Goal: Task Accomplishment & Management: Manage account settings

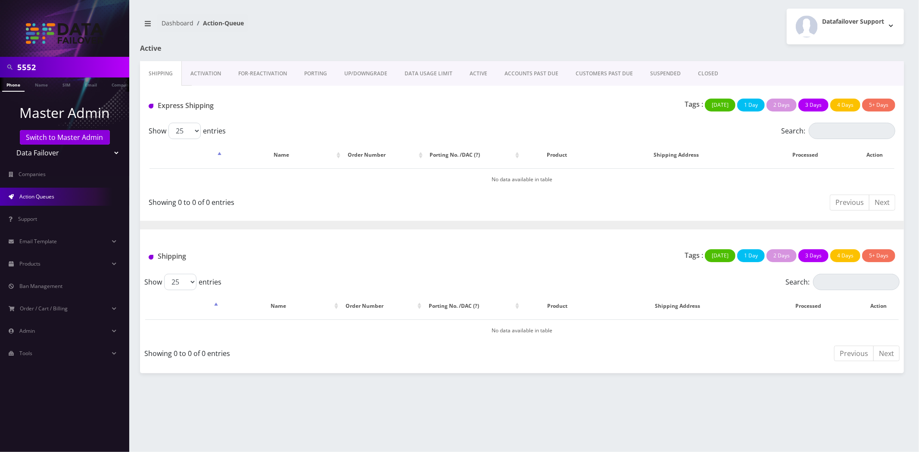
scroll to position [0, 4]
click at [87, 140] on link "Switch to Master Admin" at bounding box center [65, 137] width 90 height 15
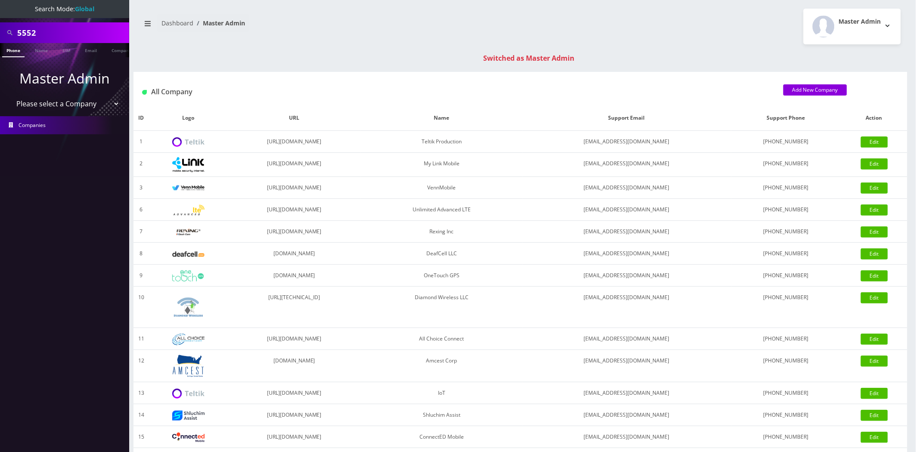
click at [100, 25] on input "5552" at bounding box center [72, 33] width 110 height 16
click at [96, 31] on input "5552" at bounding box center [72, 33] width 110 height 16
paste input "aizy lifchetz"
type input "[PERSON_NAME]"
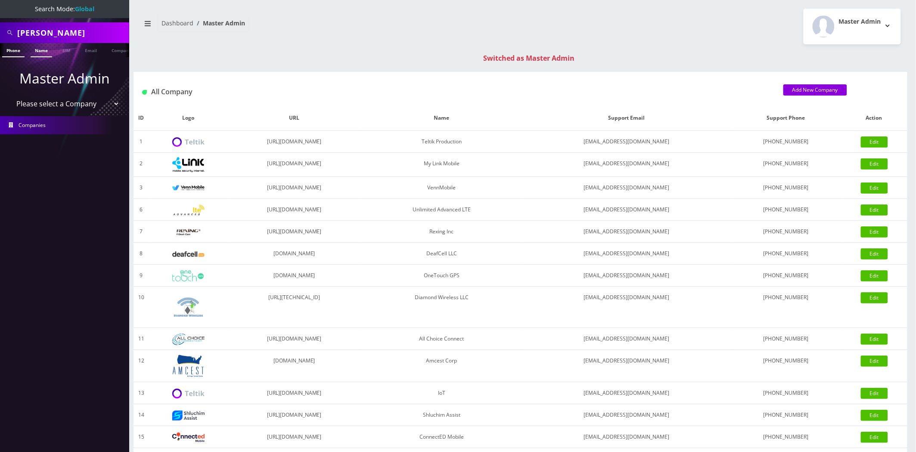
click at [36, 49] on link "Name" at bounding box center [42, 50] width 22 height 14
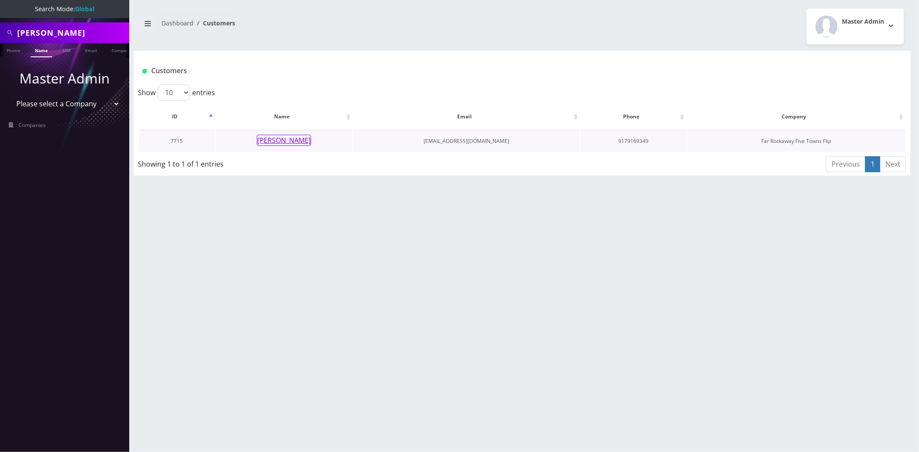
click at [274, 138] on button "[PERSON_NAME]" at bounding box center [284, 140] width 54 height 11
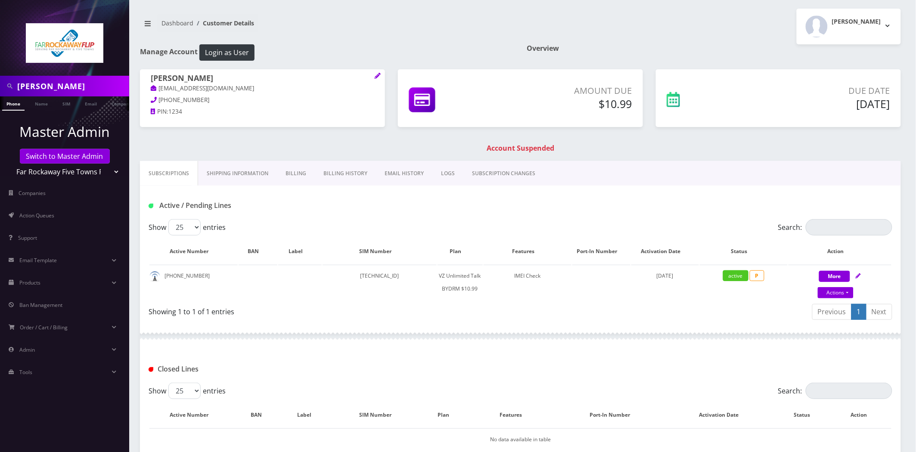
click at [308, 177] on link "Billing" at bounding box center [296, 173] width 38 height 25
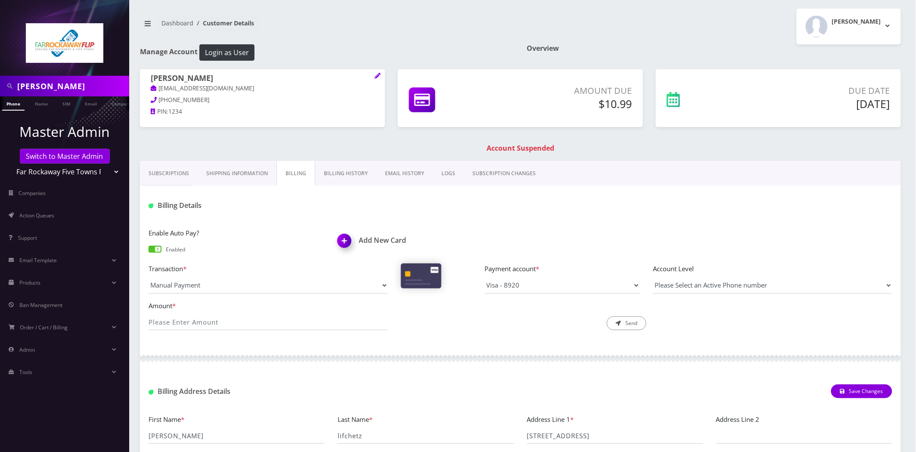
click at [354, 238] on img at bounding box center [345, 243] width 25 height 25
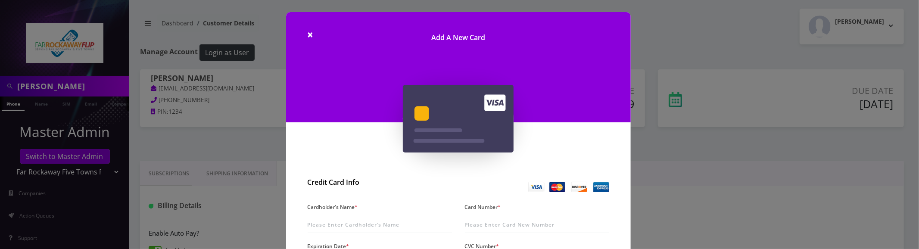
click at [348, 213] on label "Cardholder's Name *" at bounding box center [333, 207] width 50 height 12
click at [348, 217] on input "Cardholder's Name *" at bounding box center [380, 225] width 144 height 16
click at [347, 221] on input "Cardholder's Name *" at bounding box center [380, 225] width 144 height 16
paste input "Dena lifchetz"
type input "Dena lifchetz"
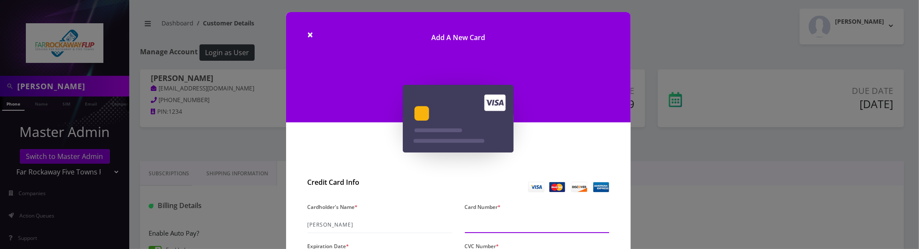
click at [524, 224] on input "Card Number *" at bounding box center [537, 225] width 144 height 16
paste input "4147 2027 6155 3237"
type input "4147 2027 6155 3237"
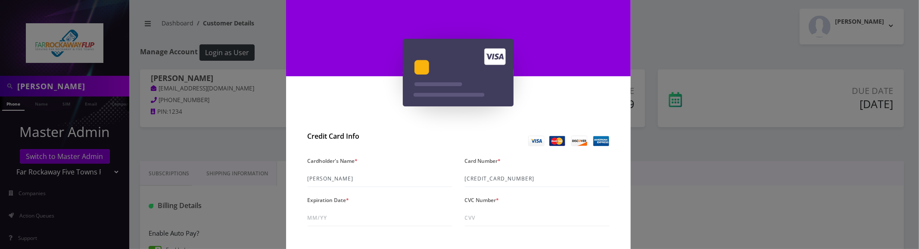
scroll to position [48, 0]
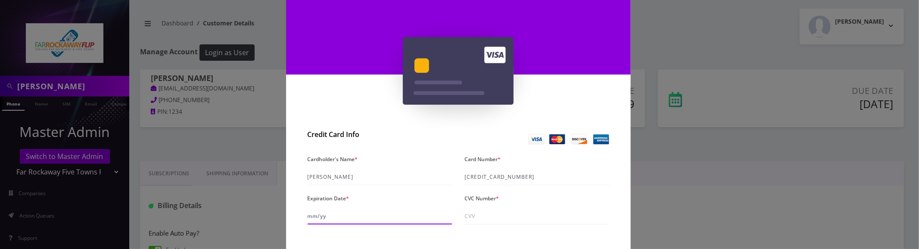
click at [324, 218] on input "Expiration Date *" at bounding box center [380, 216] width 144 height 16
paste input "03/0y"
type input "07/30"
click at [524, 215] on input "CVC Number *" at bounding box center [537, 216] width 144 height 16
paste input "399"
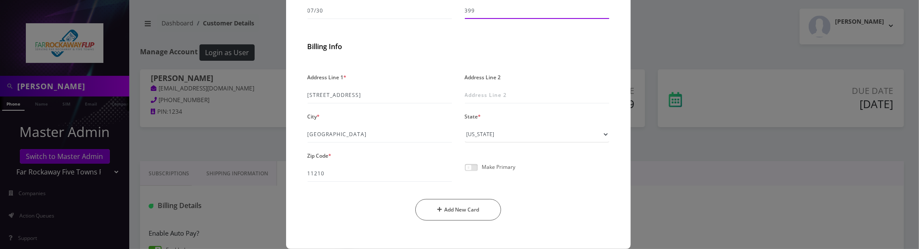
scroll to position [265, 0]
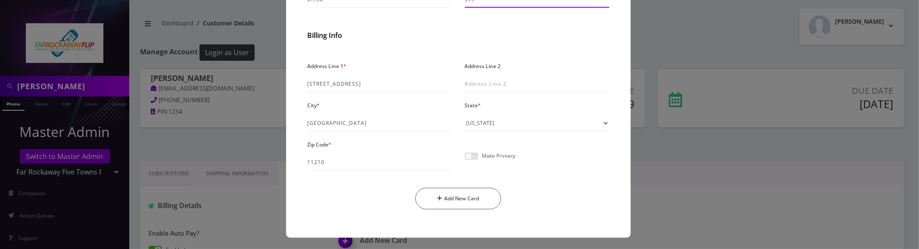
type input "399"
click at [471, 160] on div "Make Primary" at bounding box center [536, 160] width 157 height 22
click at [474, 156] on span at bounding box center [471, 156] width 13 height 7
click at [465, 161] on input "checkbox" at bounding box center [465, 161] width 0 height 0
click at [448, 194] on button "Add New Card" at bounding box center [458, 199] width 86 height 22
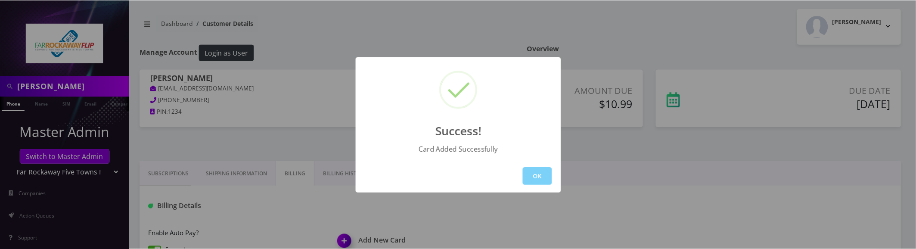
scroll to position [7, 0]
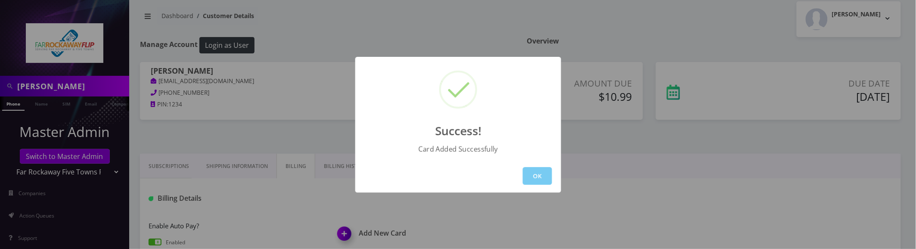
click at [543, 174] on button "OK" at bounding box center [537, 176] width 29 height 18
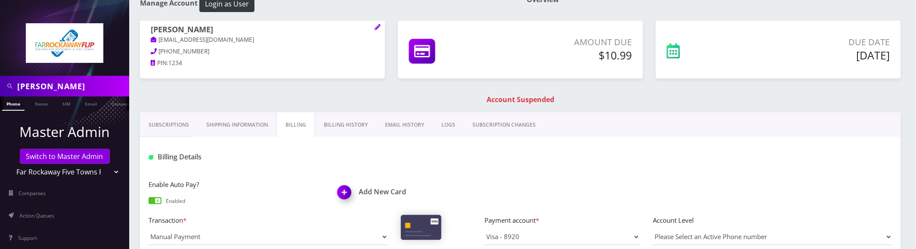
scroll to position [295, 0]
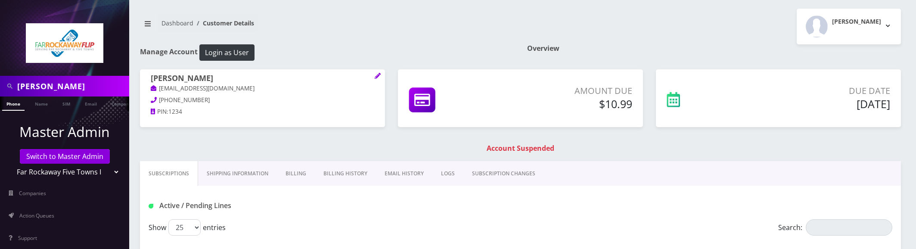
drag, startPoint x: 0, startPoint y: 0, endPoint x: 296, endPoint y: 169, distance: 341.4
click at [296, 169] on link "Billing" at bounding box center [296, 173] width 38 height 25
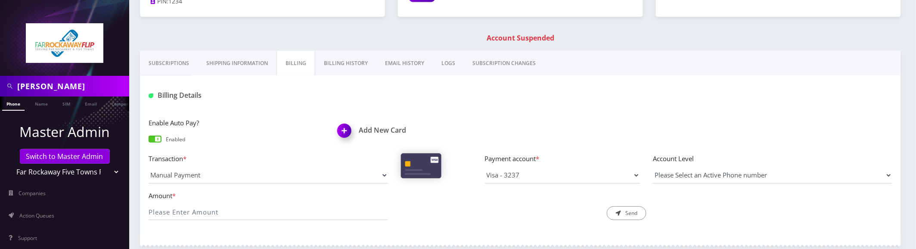
scroll to position [191, 0]
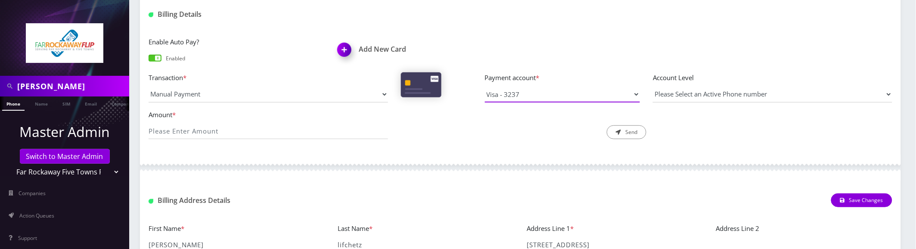
click at [527, 90] on select "Visa - 8920 Visa - 3237" at bounding box center [562, 94] width 155 height 16
click at [407, 197] on div "Save Changes" at bounding box center [647, 200] width 505 height 14
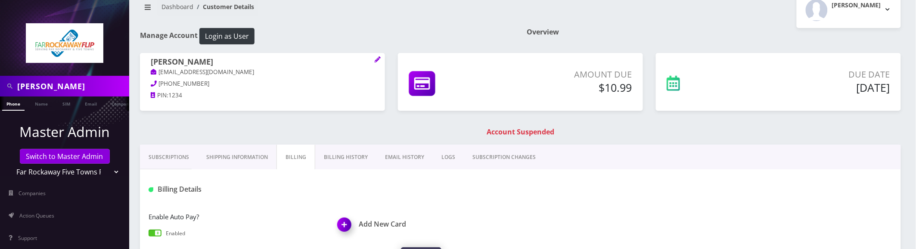
scroll to position [0, 0]
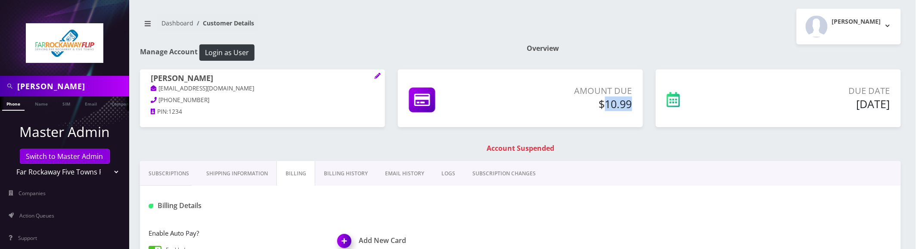
drag, startPoint x: 635, startPoint y: 105, endPoint x: 586, endPoint y: 121, distance: 51.0
click at [608, 109] on div "Amount Due $10.99" at bounding box center [570, 98] width 138 height 29
copy h5 "10.99"
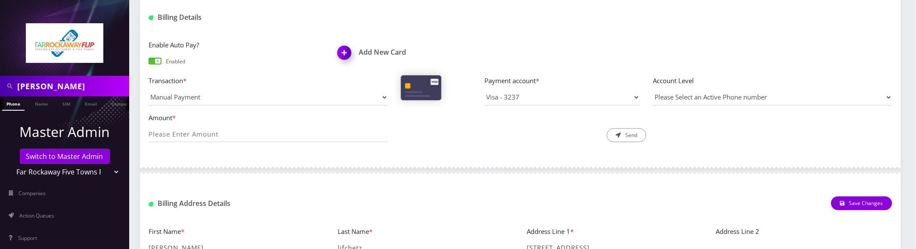
scroll to position [239, 0]
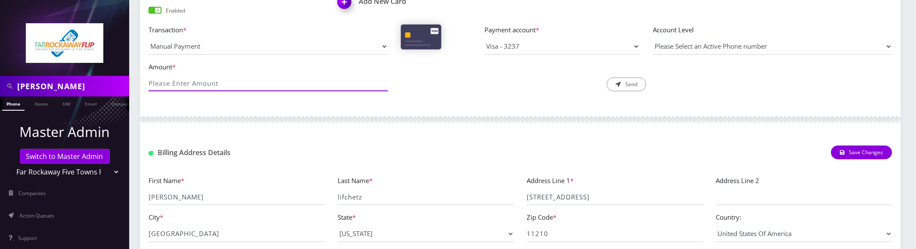
click at [190, 84] on input "Amount *" at bounding box center [269, 83] width 240 height 16
paste input "10.99"
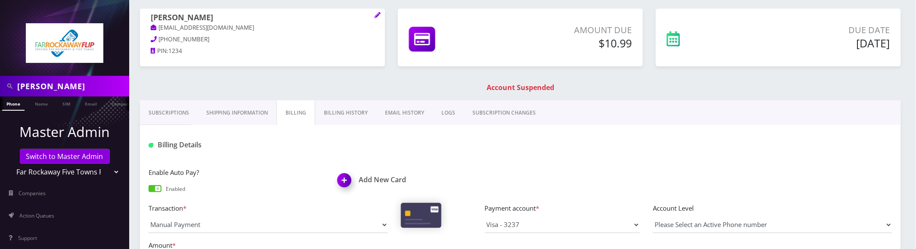
scroll to position [0, 0]
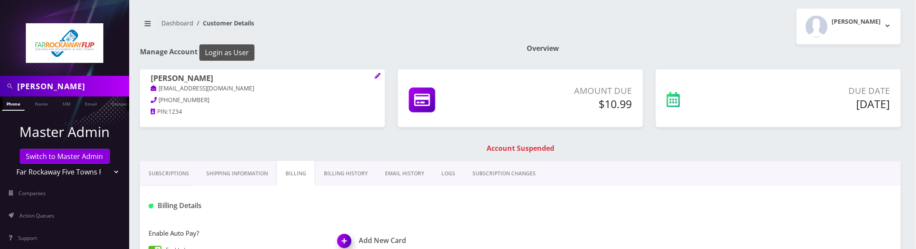
type input "10.99"
click at [236, 49] on button "Login as User" at bounding box center [226, 52] width 55 height 16
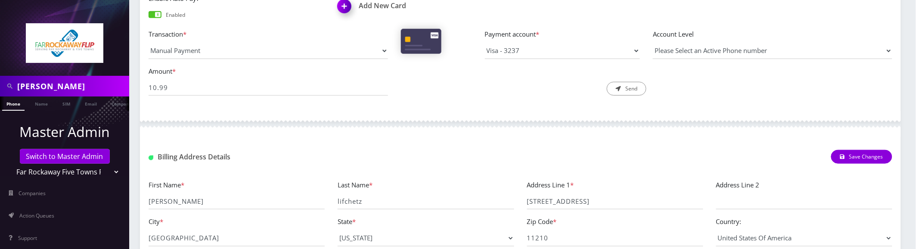
scroll to position [239, 0]
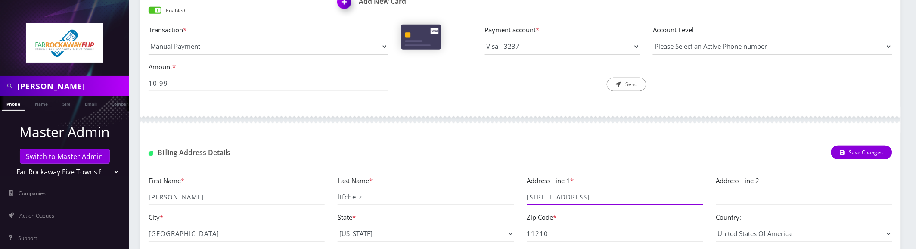
click at [585, 194] on input "[STREET_ADDRESS]" at bounding box center [615, 197] width 176 height 16
click at [586, 195] on input "[STREET_ADDRESS]" at bounding box center [615, 197] width 176 height 16
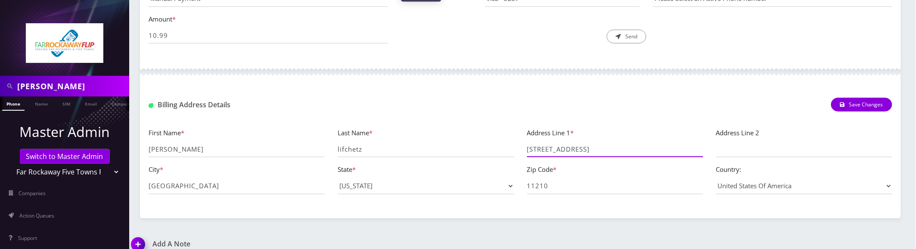
scroll to position [298, 0]
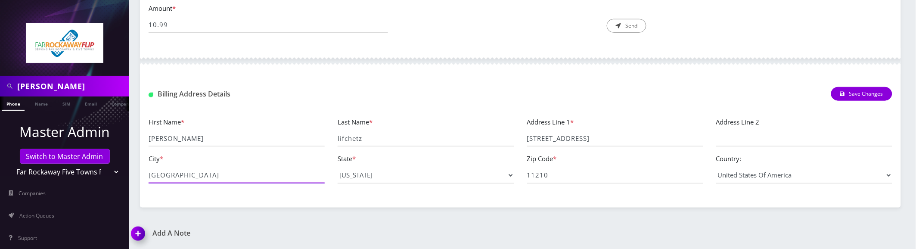
click at [238, 177] on input "[GEOGRAPHIC_DATA]" at bounding box center [237, 175] width 176 height 16
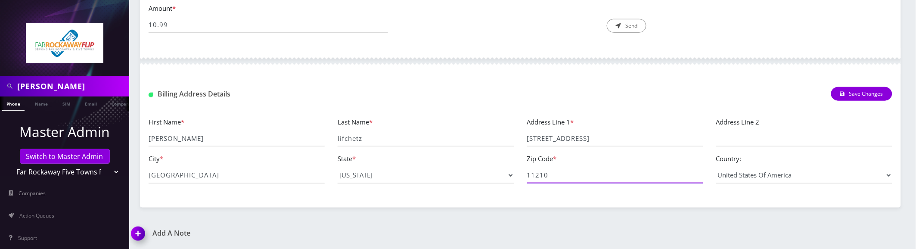
click at [561, 174] on input "11210" at bounding box center [615, 175] width 176 height 16
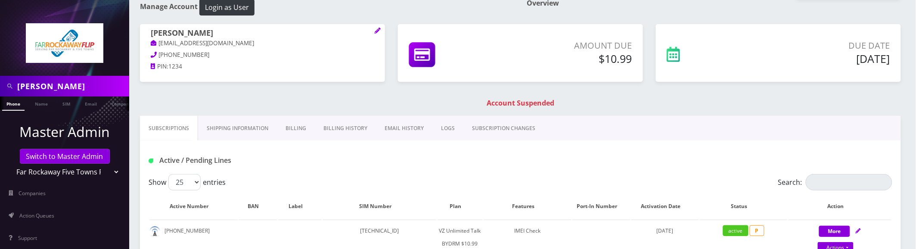
scroll to position [48, 0]
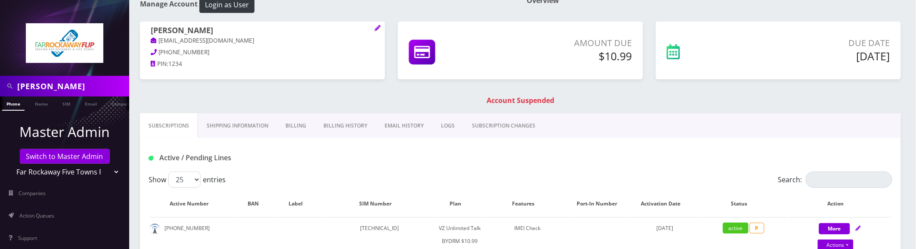
click at [287, 119] on link "Billing" at bounding box center [296, 125] width 38 height 25
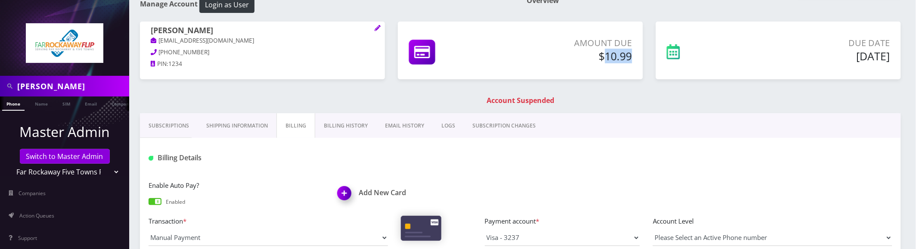
drag, startPoint x: 635, startPoint y: 58, endPoint x: 607, endPoint y: 59, distance: 28.0
click at [607, 59] on div "Amount Due $10.99" at bounding box center [570, 51] width 138 height 29
copy h5 "10.99"
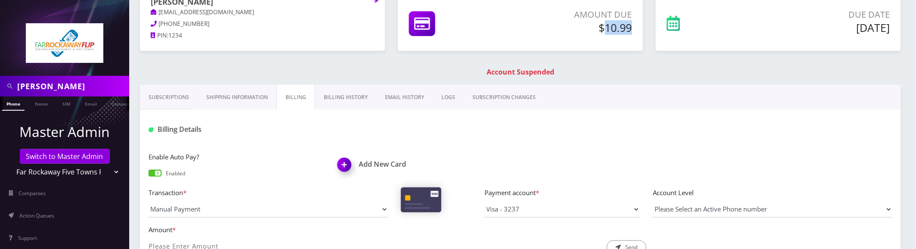
scroll to position [143, 0]
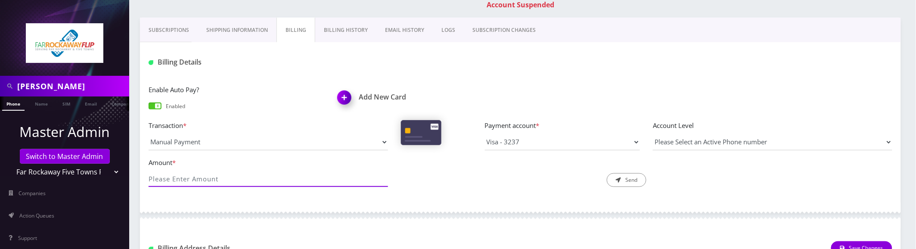
click at [184, 184] on input "Amount *" at bounding box center [269, 179] width 240 height 16
paste input "10.99"
type input "10.99"
click at [635, 178] on button "Send" at bounding box center [627, 180] width 40 height 14
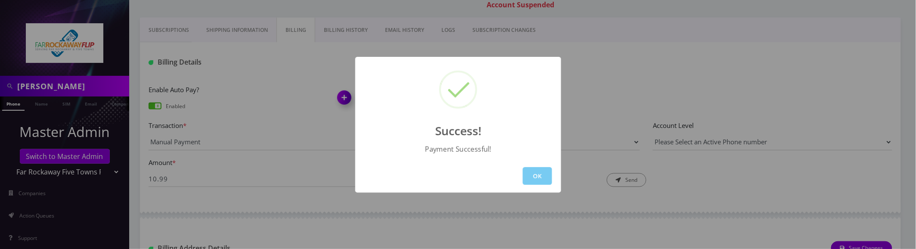
click at [538, 175] on button "OK" at bounding box center [537, 176] width 29 height 18
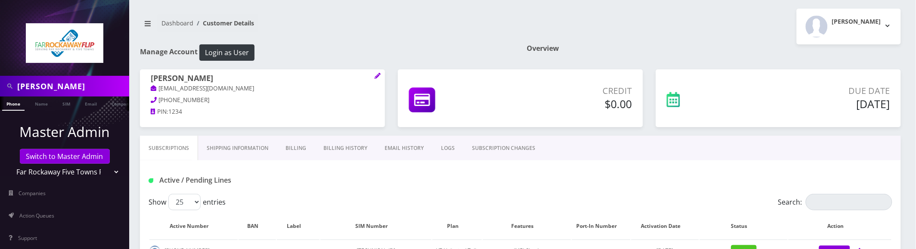
drag, startPoint x: 63, startPoint y: 156, endPoint x: 62, endPoint y: 122, distance: 34.1
click at [63, 156] on link "Switch to Master Admin" at bounding box center [65, 156] width 90 height 15
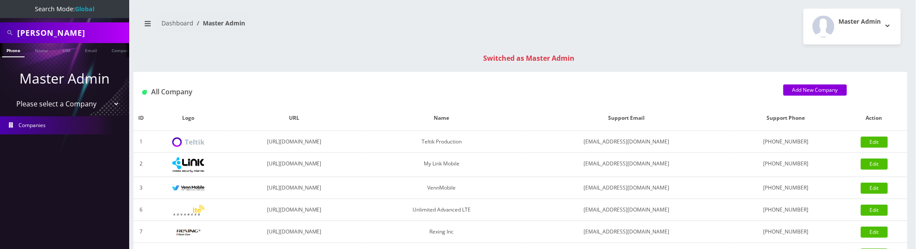
click at [81, 31] on input "[PERSON_NAME]" at bounding box center [72, 33] width 110 height 16
type input "7757"
click at [115, 50] on link "Customer" at bounding box center [123, 50] width 30 height 14
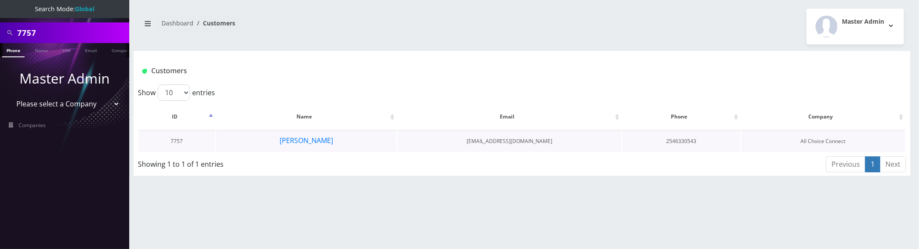
scroll to position [0, 4]
click at [308, 140] on button "[PERSON_NAME]" at bounding box center [306, 140] width 54 height 11
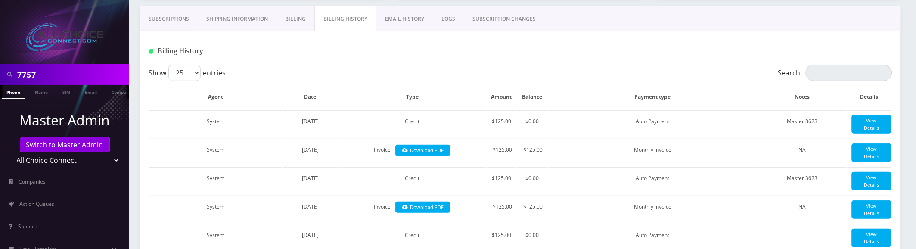
scroll to position [191, 0]
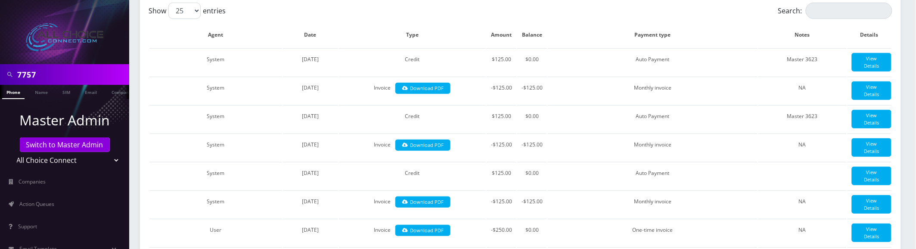
click at [91, 75] on input "7757" at bounding box center [72, 74] width 110 height 16
click at [80, 149] on link "Switch to Master Admin" at bounding box center [65, 144] width 90 height 15
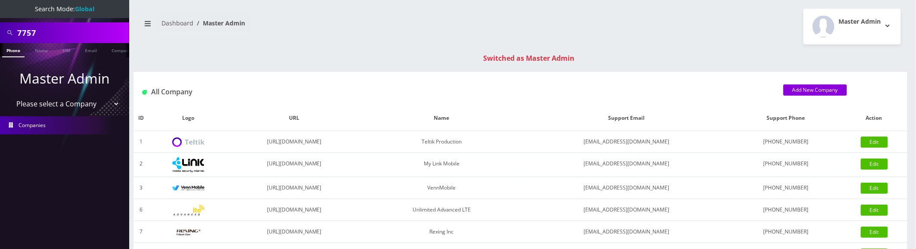
click at [76, 25] on input "7757" at bounding box center [72, 33] width 110 height 16
click at [89, 26] on input "150119" at bounding box center [72, 33] width 110 height 16
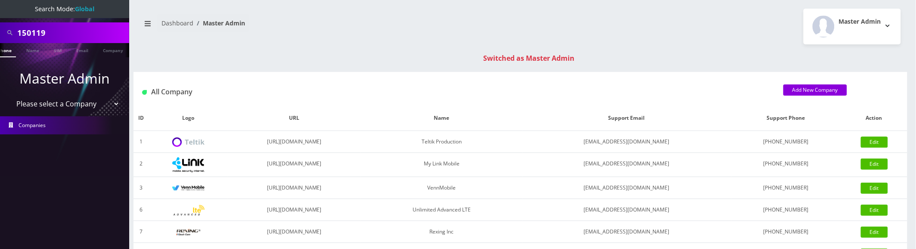
click at [89, 26] on input "150119" at bounding box center [72, 33] width 110 height 16
paste input "3687"
type input "3687"
click at [116, 51] on link "Customer" at bounding box center [112, 50] width 30 height 14
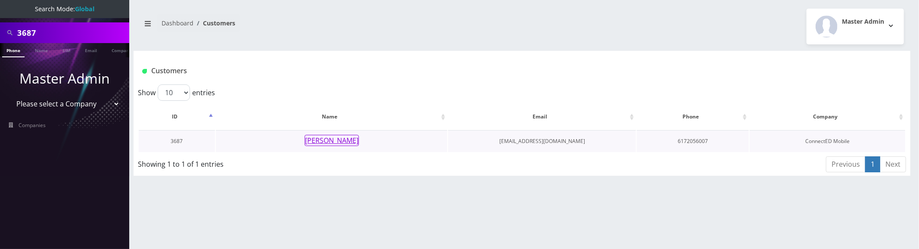
click at [349, 135] on button "Fiorella Penagos Celis" at bounding box center [332, 140] width 54 height 11
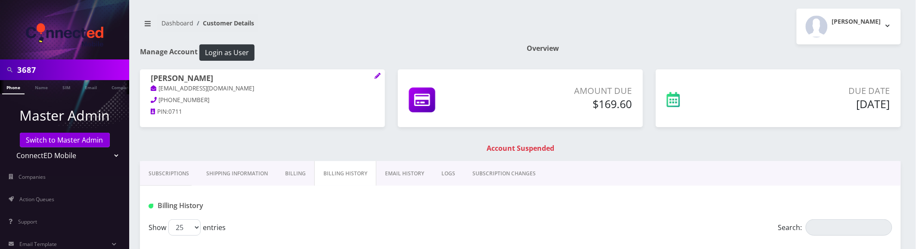
click at [178, 165] on link "Subscriptions" at bounding box center [169, 173] width 58 height 25
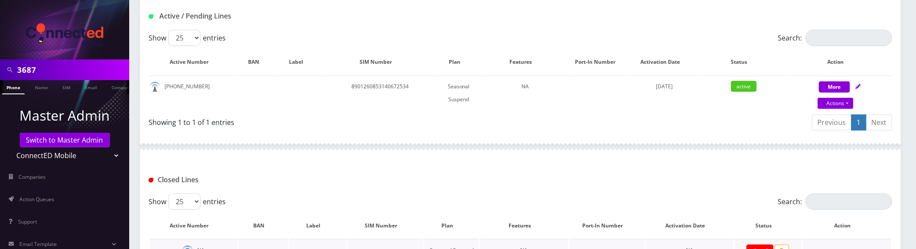
scroll to position [48, 0]
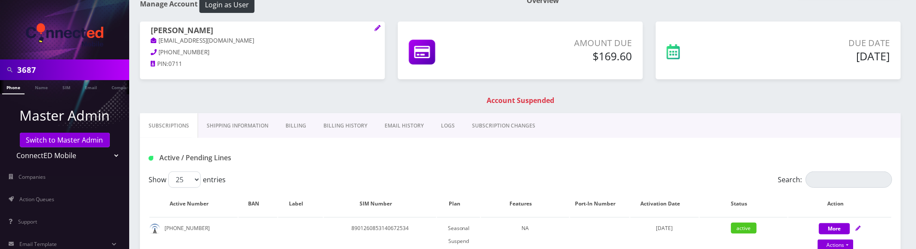
click at [363, 127] on link "Billing History" at bounding box center [345, 125] width 61 height 25
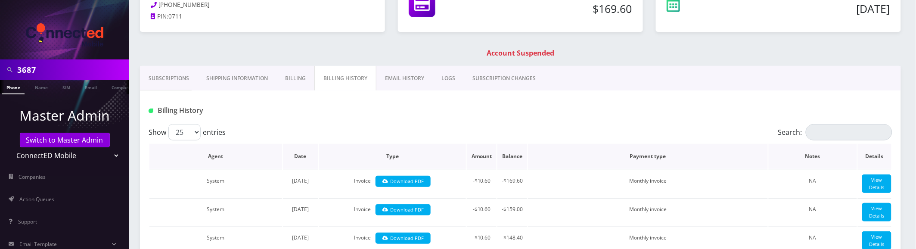
scroll to position [96, 0]
click at [78, 76] on input "3687" at bounding box center [72, 70] width 110 height 16
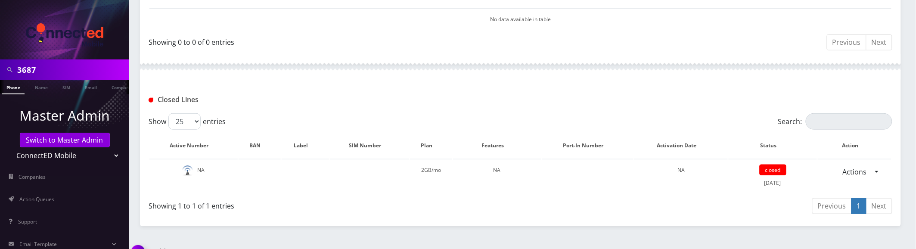
scroll to position [9, 0]
